Goal: Transaction & Acquisition: Purchase product/service

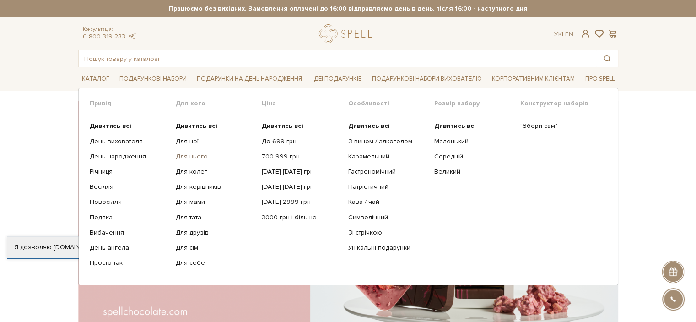
click at [196, 155] on link "Для нього" at bounding box center [215, 156] width 79 height 8
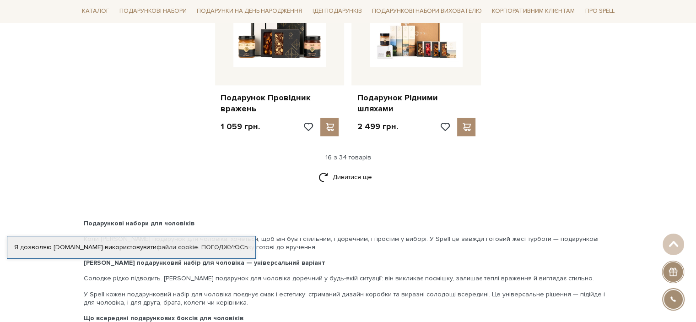
scroll to position [1190, 0]
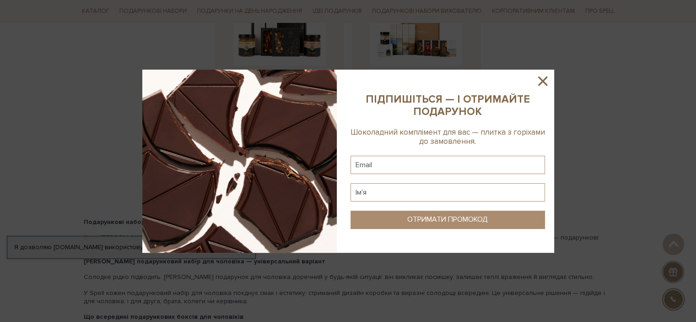
drag, startPoint x: 546, startPoint y: 81, endPoint x: 532, endPoint y: 84, distance: 13.6
click at [545, 81] on icon at bounding box center [543, 81] width 16 height 16
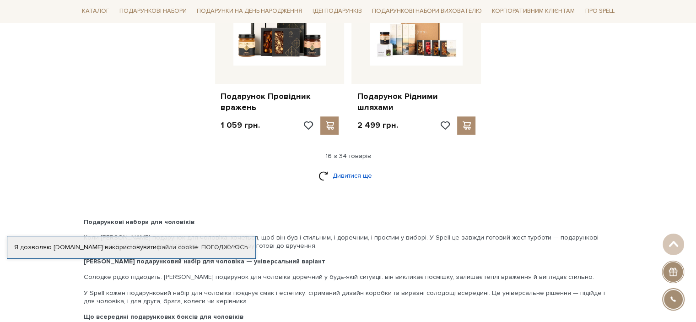
click at [364, 168] on link "Дивитися ще" at bounding box center [349, 176] width 60 height 16
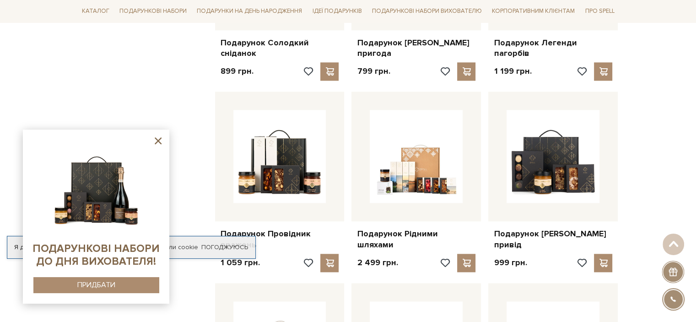
scroll to position [1099, 0]
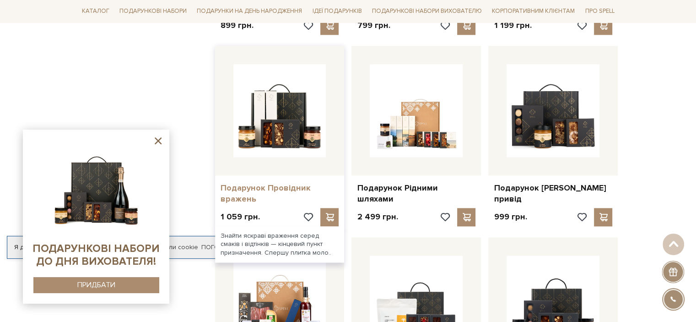
click at [270, 183] on link "Подарунок Провідник вражень" at bounding box center [280, 194] width 119 height 22
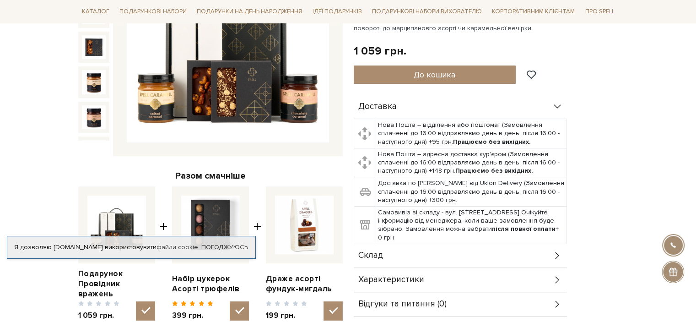
scroll to position [275, 0]
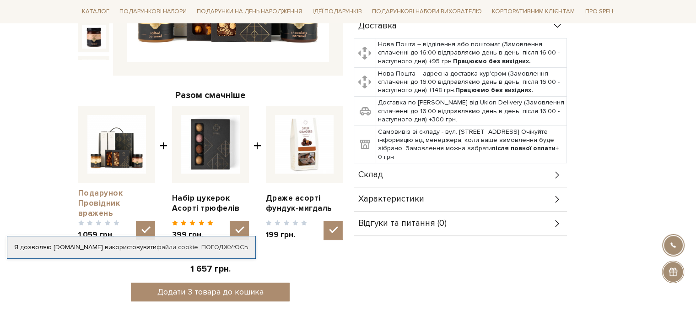
click at [105, 188] on link "Подарунок Провідник вражень" at bounding box center [116, 203] width 77 height 30
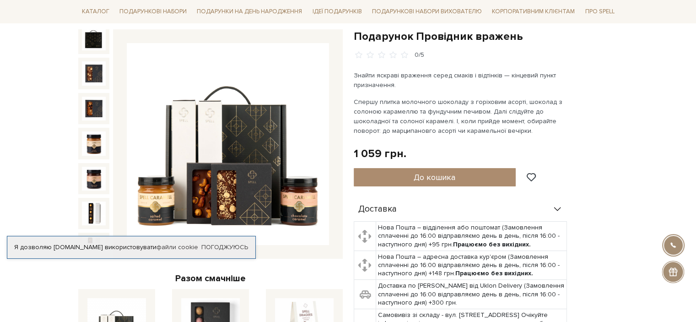
scroll to position [47, 0]
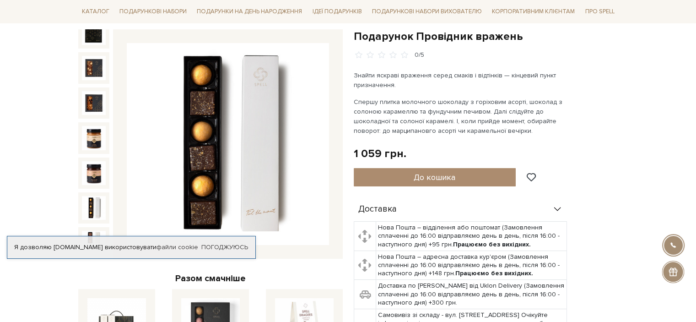
click at [91, 196] on img at bounding box center [94, 208] width 24 height 24
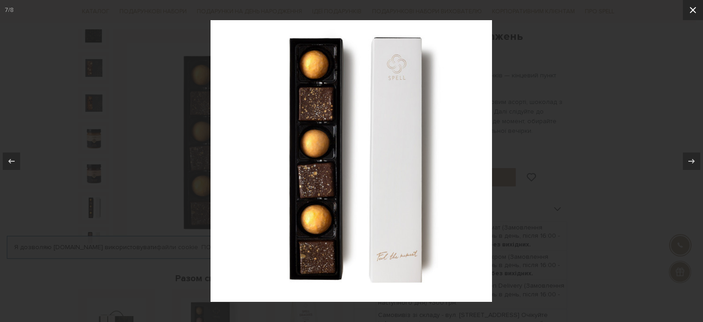
click at [695, 11] on icon at bounding box center [693, 10] width 11 height 11
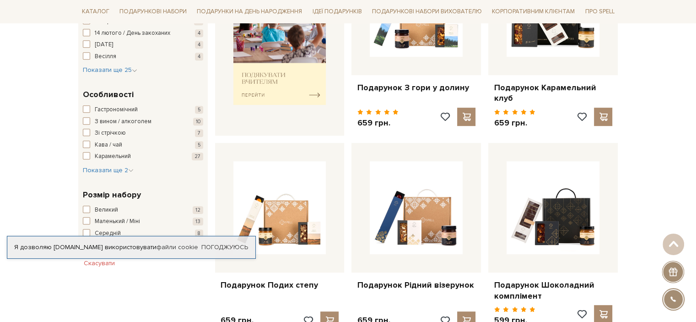
scroll to position [412, 0]
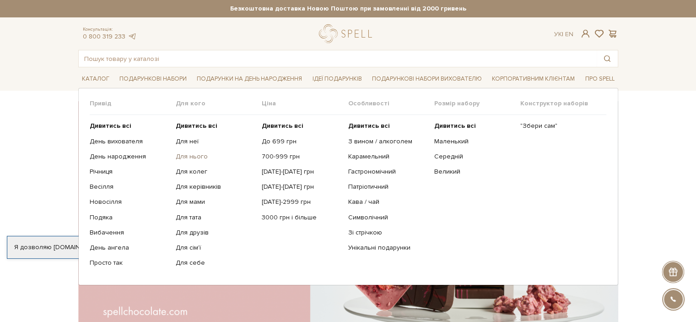
click at [190, 158] on link "Для нього" at bounding box center [215, 156] width 79 height 8
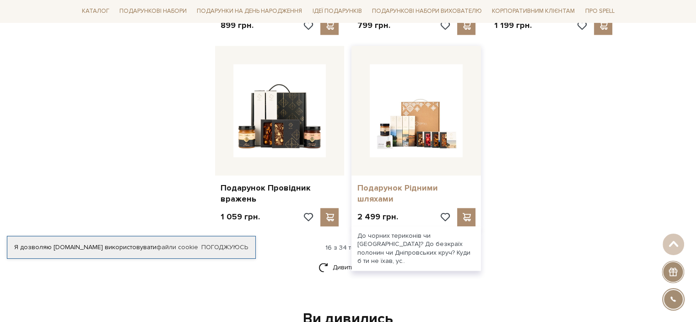
scroll to position [1190, 0]
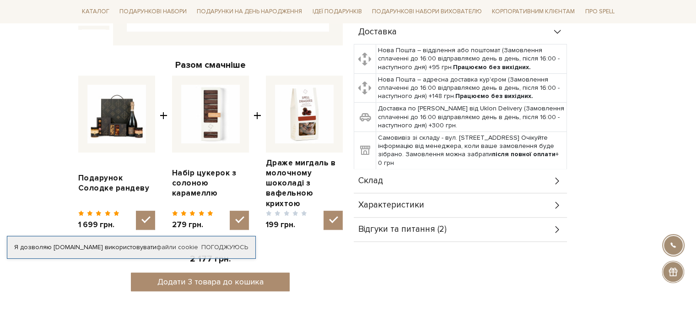
scroll to position [320, 0]
